Goal: Task Accomplishment & Management: Use online tool/utility

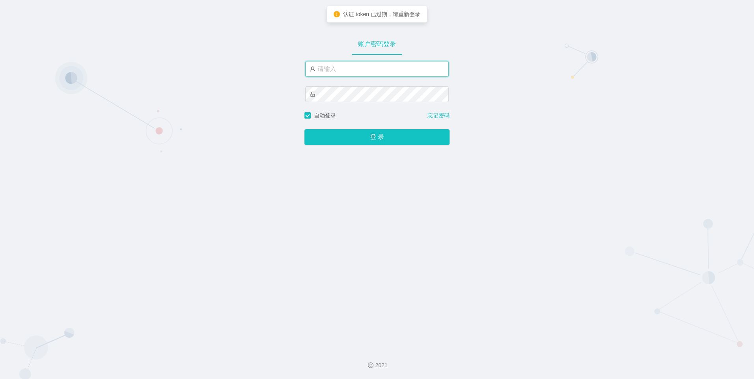
drag, startPoint x: 345, startPoint y: 72, endPoint x: 361, endPoint y: 71, distance: 16.2
click at [345, 72] on input "text" at bounding box center [377, 69] width 144 height 16
type input "admin"
click at [350, 130] on div "登 录" at bounding box center [376, 132] width 145 height 25
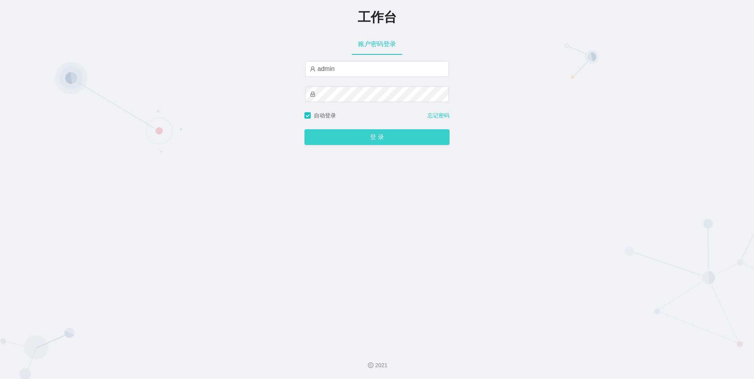
click at [349, 133] on button "登 录" at bounding box center [376, 137] width 145 height 16
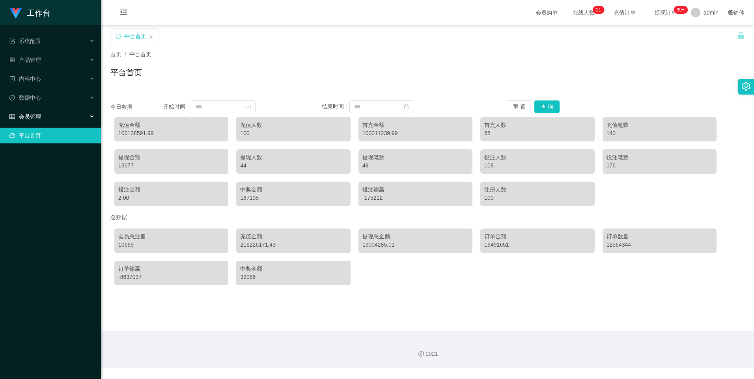
click at [48, 114] on div "会员管理" at bounding box center [50, 117] width 101 height 16
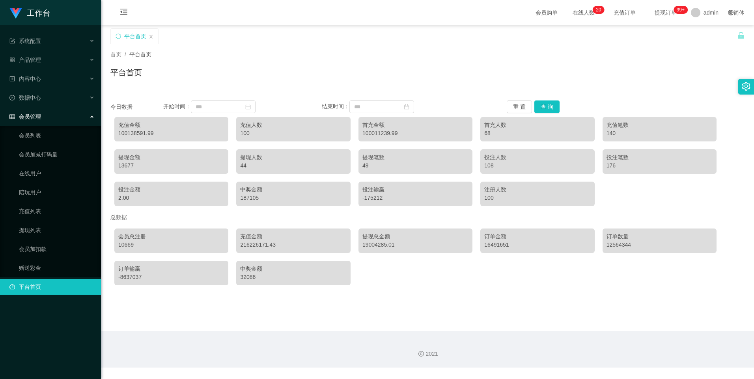
click at [662, 10] on span "提现订单 99+" at bounding box center [666, 13] width 30 height 6
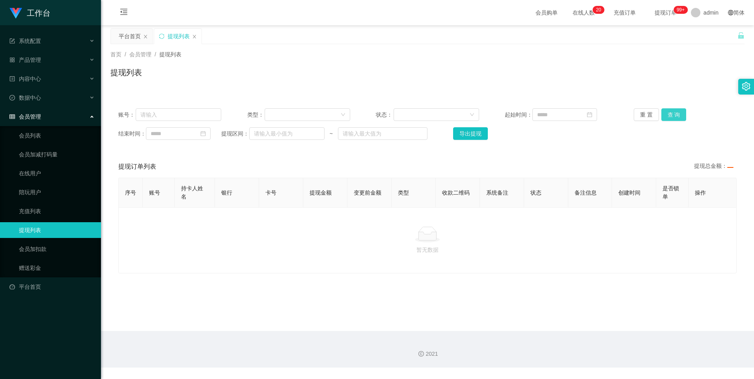
click at [675, 117] on button "查 询" at bounding box center [673, 114] width 25 height 13
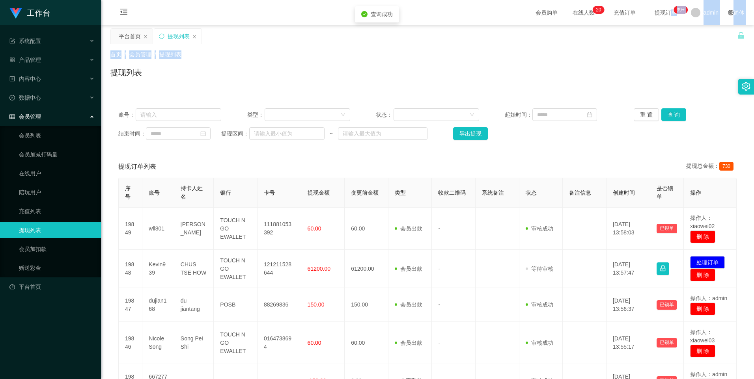
drag, startPoint x: 655, startPoint y: 13, endPoint x: 645, endPoint y: 47, distance: 35.4
click at [645, 47] on section "会员购单 在线人数 0 1 2 3 4 5 6 7 8 9 0 1 2 3 4 5 6 7 8 9 0 1 2 3 4 5 6 7 8 9 0 1 2 3 4…" at bounding box center [427, 329] width 653 height 659
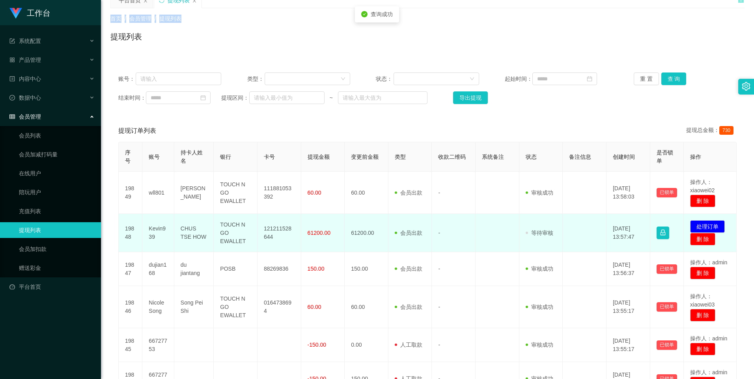
scroll to position [79, 0]
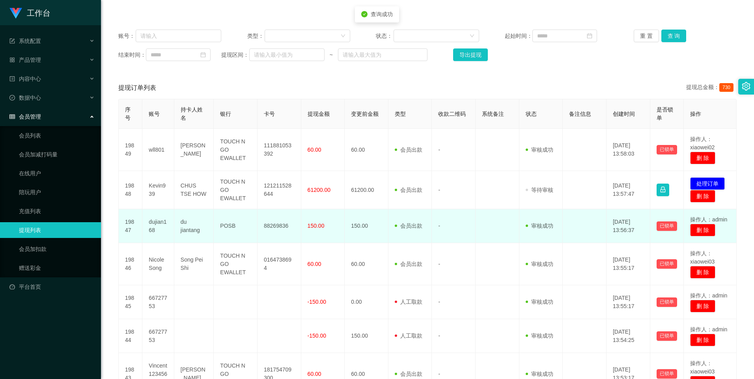
drag, startPoint x: 511, startPoint y: 205, endPoint x: 505, endPoint y: 217, distance: 13.1
click at [511, 206] on td at bounding box center [498, 190] width 44 height 38
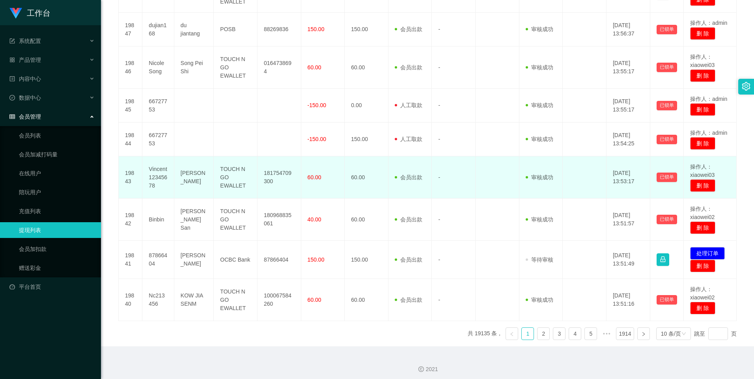
scroll to position [276, 0]
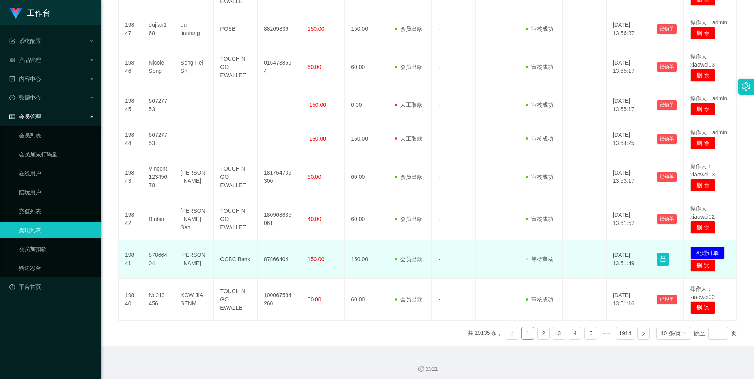
click at [159, 254] on td "87866404" at bounding box center [158, 260] width 32 height 38
copy td "87866404"
drag, startPoint x: 377, startPoint y: 250, endPoint x: 372, endPoint y: 251, distance: 4.7
click at [376, 251] on td "150.00" at bounding box center [367, 260] width 44 height 38
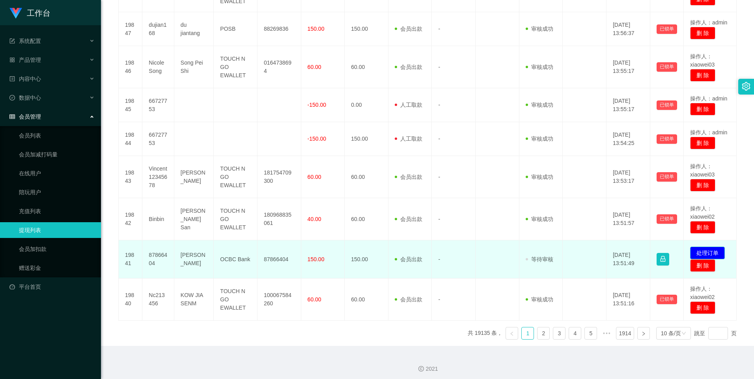
click at [706, 251] on button "处理订单" at bounding box center [707, 253] width 35 height 13
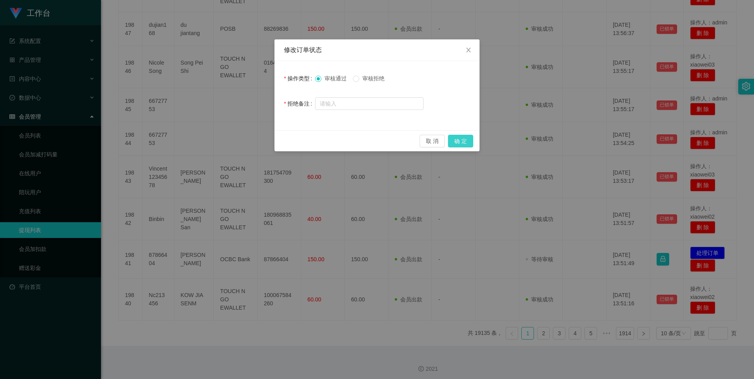
click at [460, 141] on button "确 定" at bounding box center [460, 141] width 25 height 13
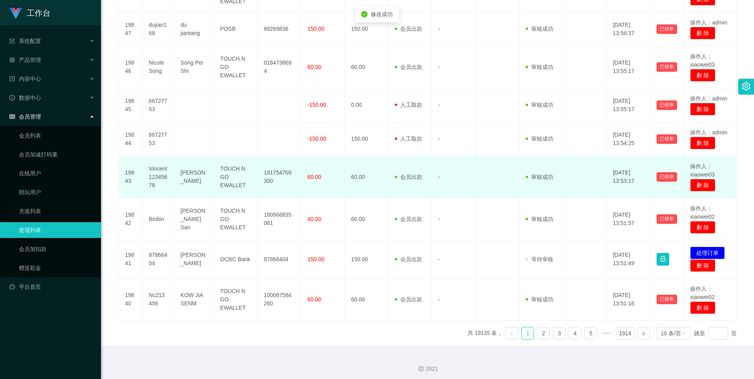
scroll to position [275, 0]
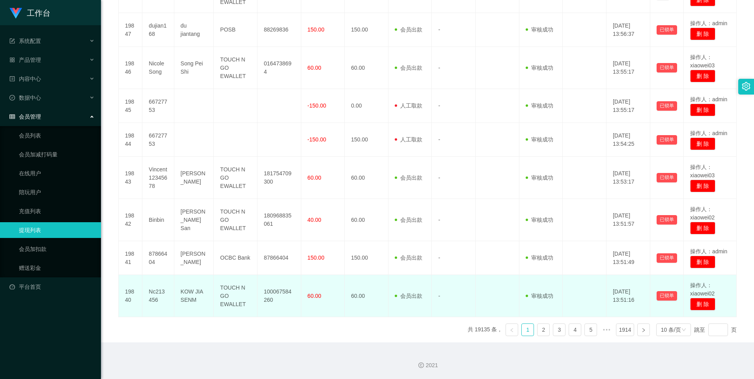
drag, startPoint x: 466, startPoint y: 301, endPoint x: 455, endPoint y: 285, distance: 18.9
click at [466, 299] on td "-" at bounding box center [454, 296] width 44 height 42
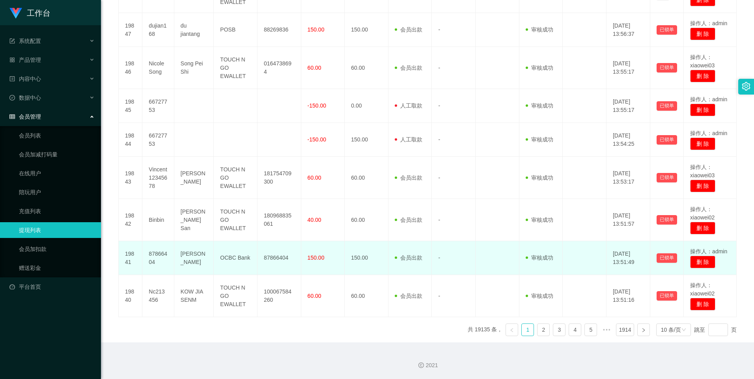
click at [162, 252] on td "87866404" at bounding box center [158, 258] width 32 height 34
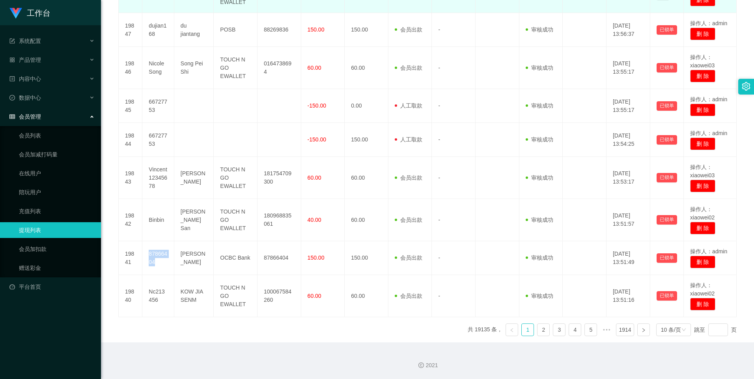
copy td "87866404"
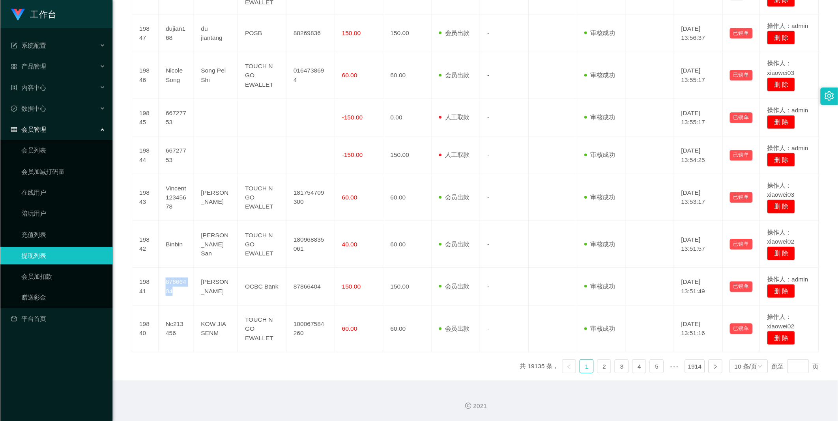
scroll to position [0, 0]
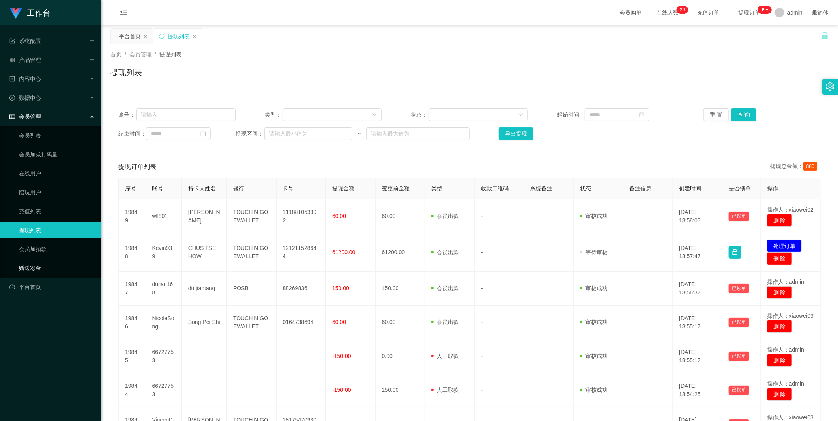
click at [33, 266] on link "赠送彩金" at bounding box center [57, 268] width 76 height 16
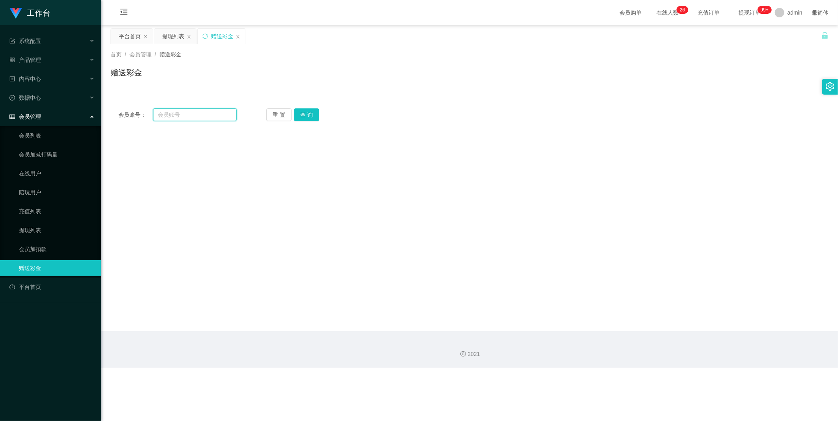
click at [194, 115] on input "text" at bounding box center [195, 114] width 84 height 13
paste input "Peng19870303"
type input "Peng19870303"
click at [312, 110] on button "查 询" at bounding box center [306, 114] width 25 height 13
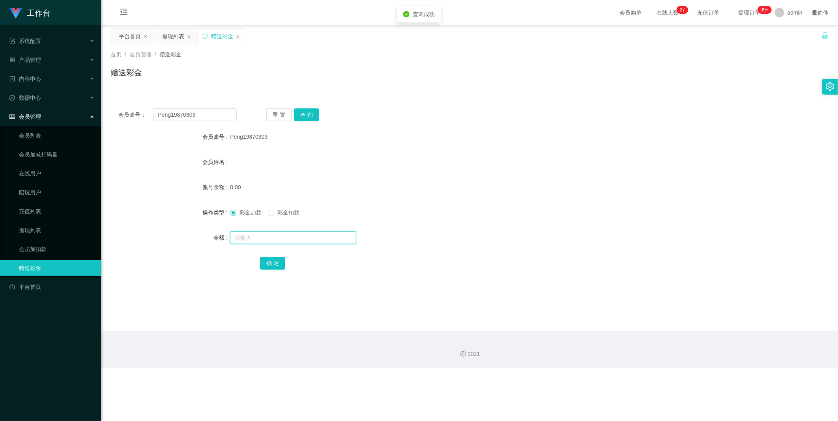
click at [269, 233] on input "text" at bounding box center [293, 237] width 126 height 13
type input "100"
click at [275, 263] on button "确 定" at bounding box center [272, 263] width 25 height 13
